Goal: Task Accomplishment & Management: Use online tool/utility

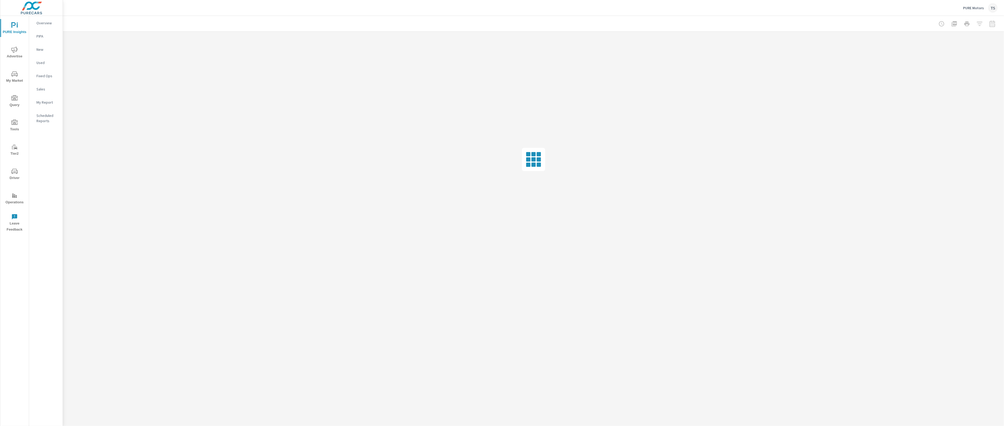
click at [985, 26] on div at bounding box center [966, 23] width 61 height 11
click at [978, 26] on icon "button" at bounding box center [979, 24] width 6 height 6
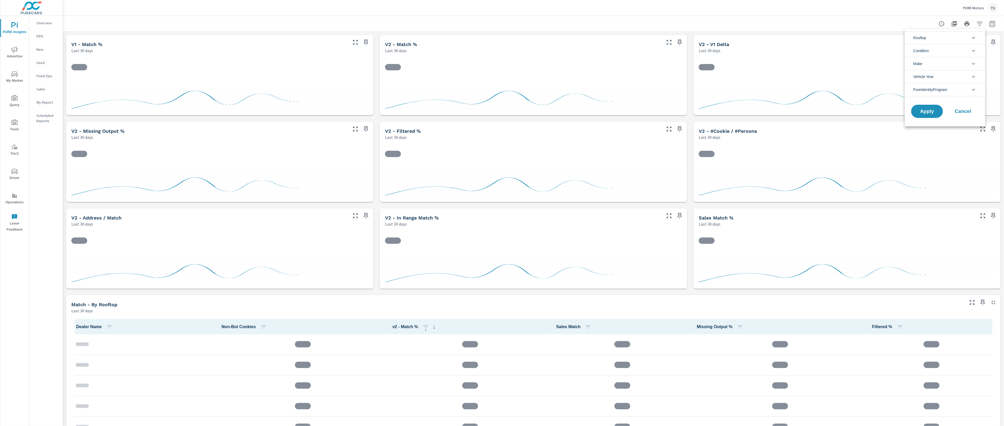
click at [968, 92] on li "PureIdentityProgram" at bounding box center [945, 89] width 80 height 13
click at [951, 121] on div "AutoMiner" at bounding box center [944, 126] width 79 height 12
click at [936, 139] on div "Apply Cancel" at bounding box center [945, 148] width 80 height 28
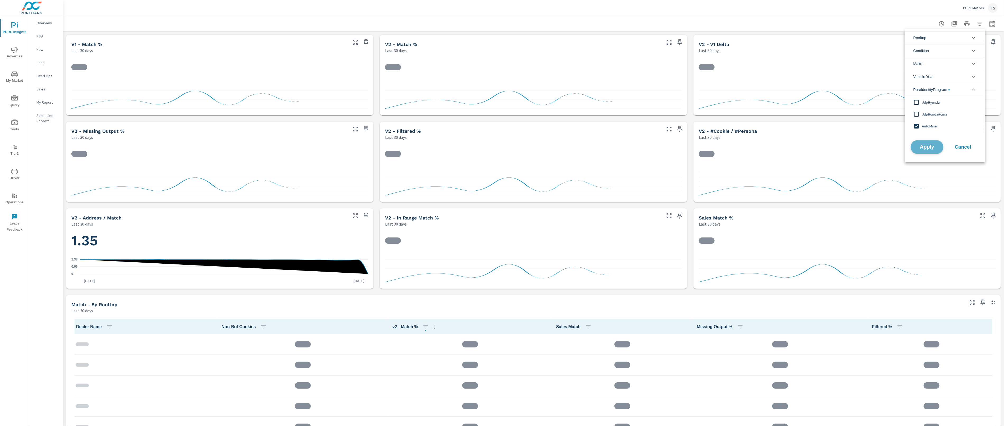
click at [934, 145] on span "Apply" at bounding box center [927, 147] width 22 height 5
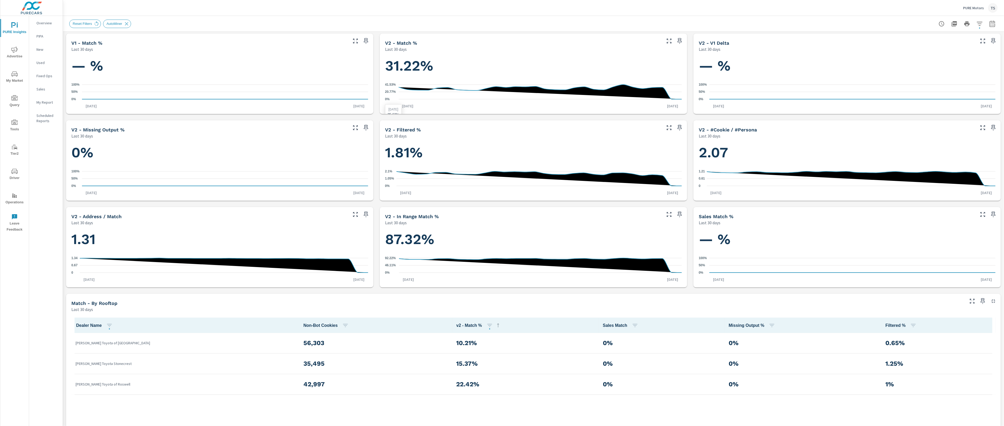
scroll to position [2, 0]
